Goal: Navigation & Orientation: Find specific page/section

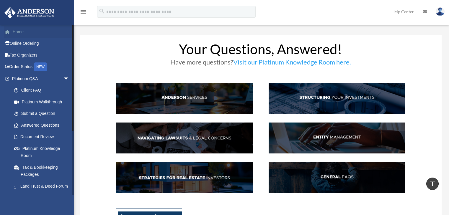
scroll to position [197, 0]
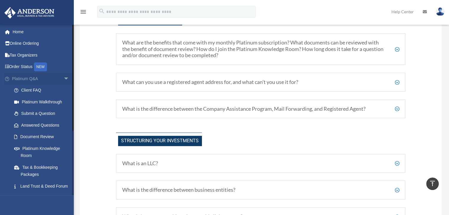
click at [63, 77] on span "arrow_drop_down" at bounding box center [69, 79] width 12 height 12
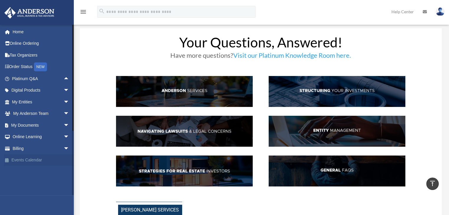
scroll to position [0, 0]
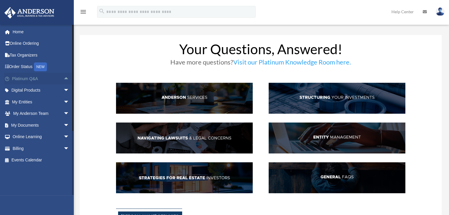
click at [63, 77] on span "arrow_drop_up" at bounding box center [69, 79] width 12 height 12
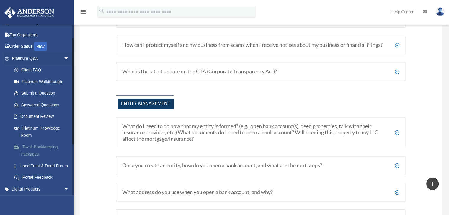
scroll to position [30, 0]
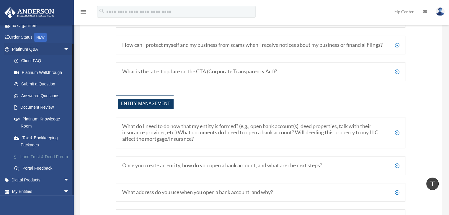
click at [38, 156] on link "Land Trust & Deed Forum" at bounding box center [43, 157] width 70 height 12
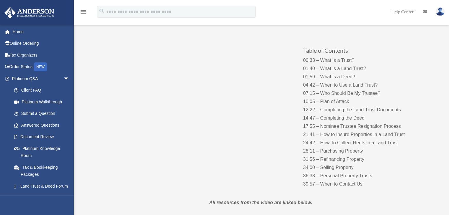
scroll to position [59, 0]
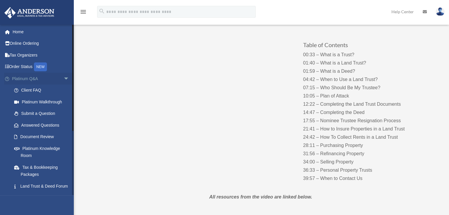
click at [63, 78] on span "arrow_drop_down" at bounding box center [69, 79] width 12 height 12
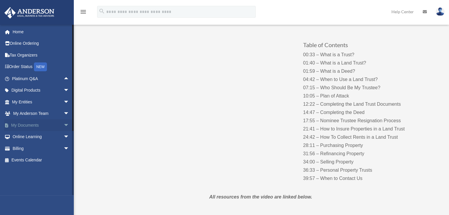
click at [63, 125] on span "arrow_drop_down" at bounding box center [69, 126] width 12 height 12
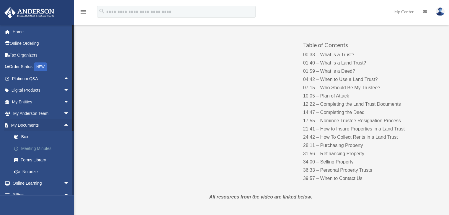
click at [29, 148] on link "Meeting Minutes" at bounding box center [43, 149] width 70 height 12
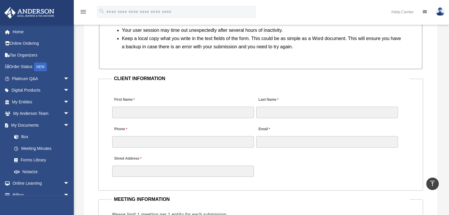
scroll to position [531, 0]
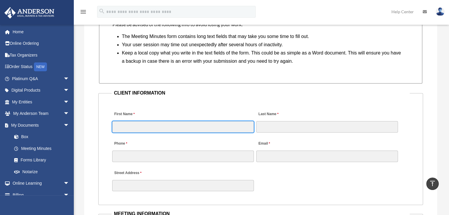
click at [137, 128] on input "First Name" at bounding box center [183, 126] width 142 height 11
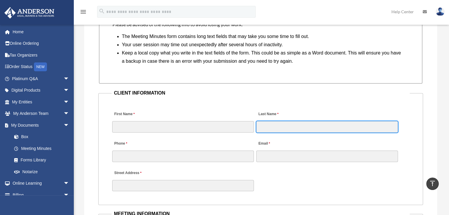
click at [261, 128] on input "Last Name" at bounding box center [327, 126] width 142 height 11
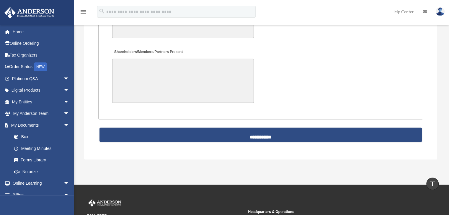
scroll to position [1269, 0]
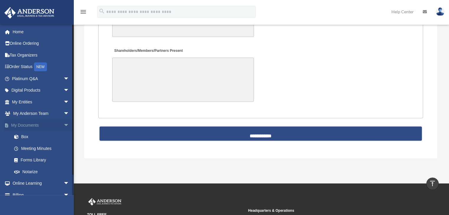
click at [63, 127] on span "arrow_drop_down" at bounding box center [69, 126] width 12 height 12
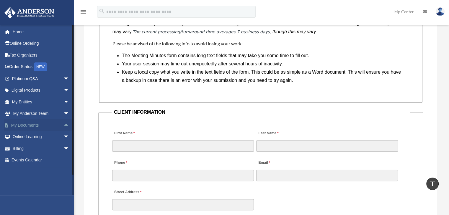
scroll to position [502, 0]
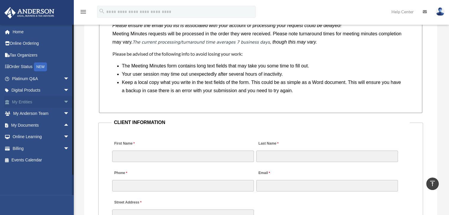
click at [63, 102] on span "arrow_drop_down" at bounding box center [69, 102] width 12 height 12
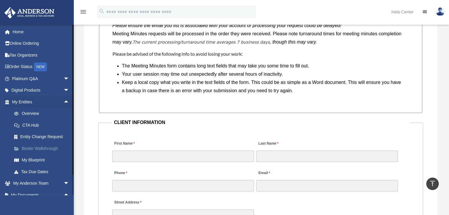
click at [29, 148] on link "Binder Walkthrough" at bounding box center [43, 149] width 70 height 12
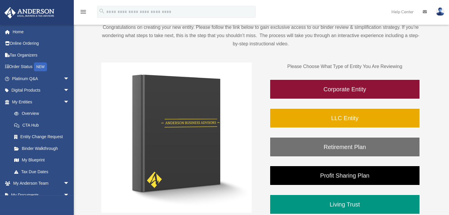
scroll to position [59, 0]
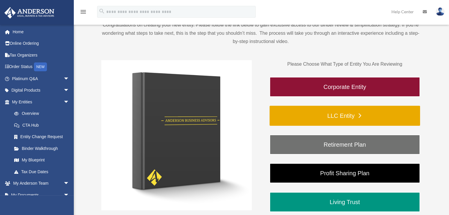
click at [359, 115] on link "LLC Entity" at bounding box center [344, 116] width 150 height 20
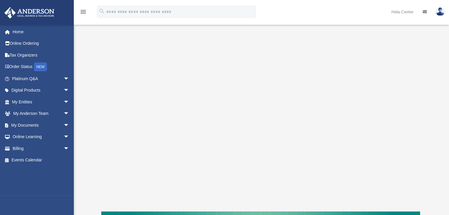
scroll to position [89, 0]
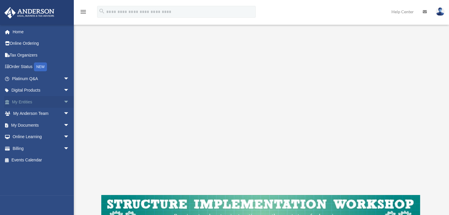
click at [63, 101] on span "arrow_drop_down" at bounding box center [69, 102] width 12 height 12
